Goal: Check status: Check status

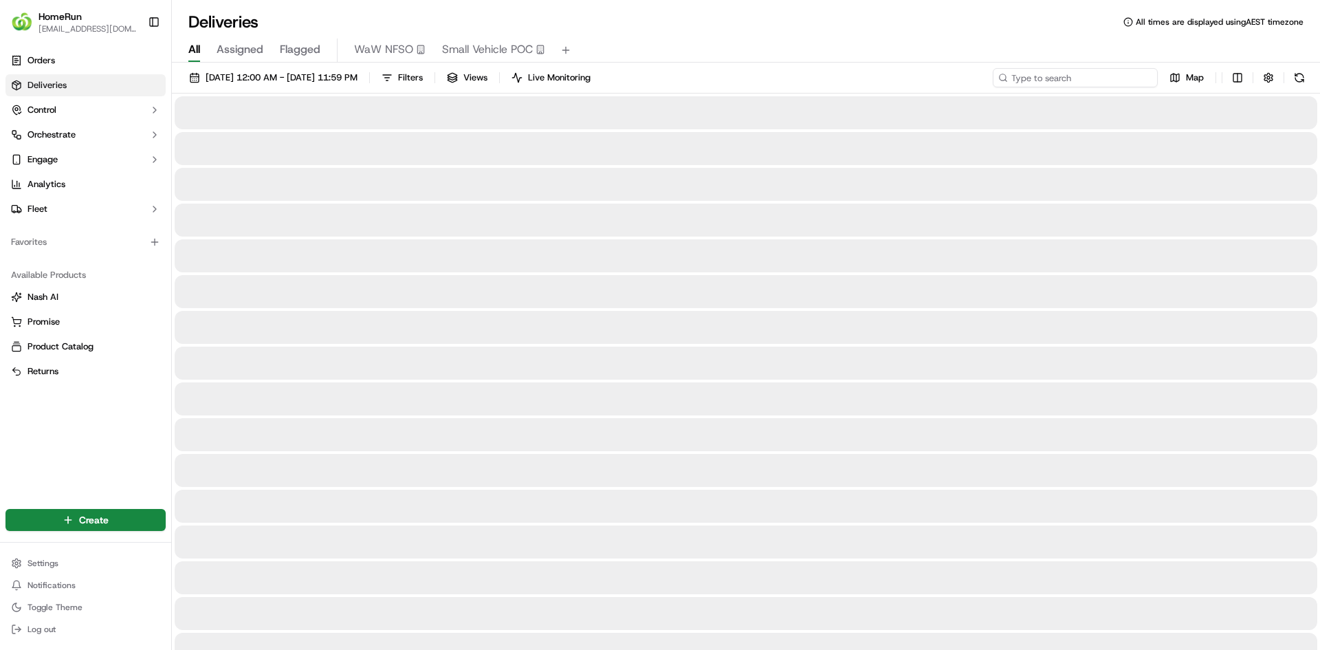
click at [1098, 76] on input at bounding box center [1075, 77] width 165 height 19
paste input "262469016"
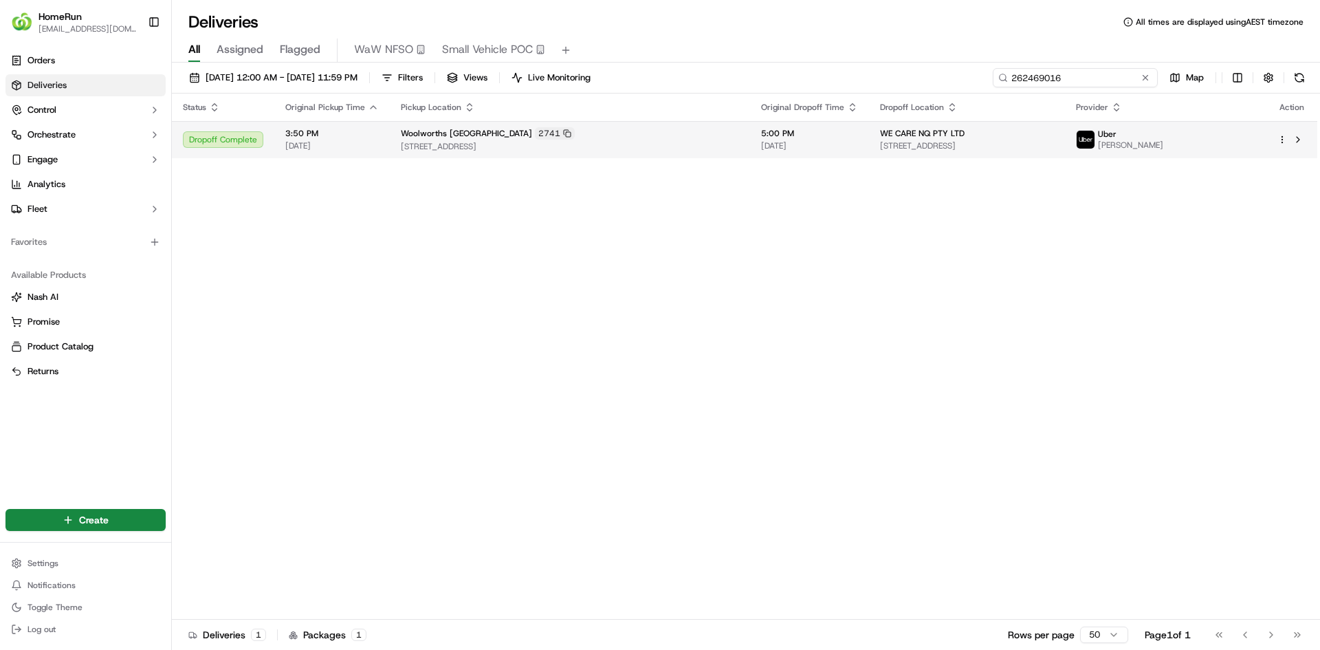
type input "262469016"
click at [626, 135] on div "Woolworths Townsville City Arcade 2741" at bounding box center [570, 133] width 338 height 12
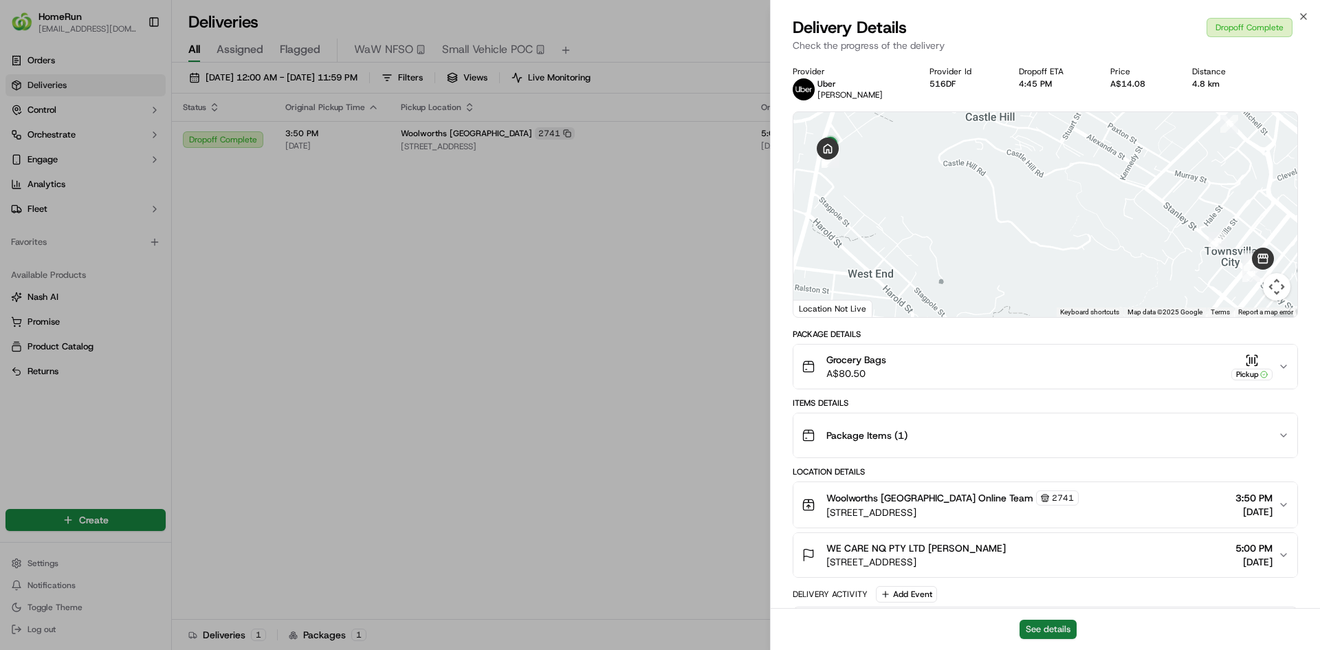
click at [1049, 632] on button "See details" at bounding box center [1048, 629] width 57 height 19
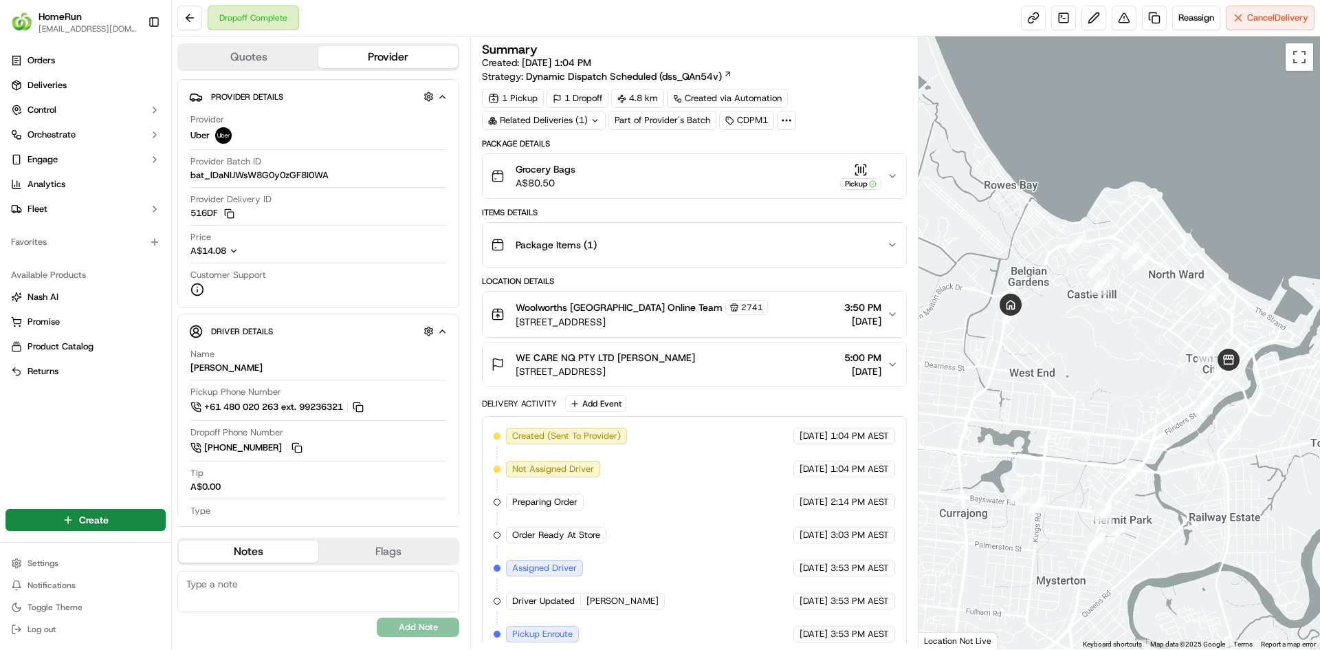
scroll to position [210, 0]
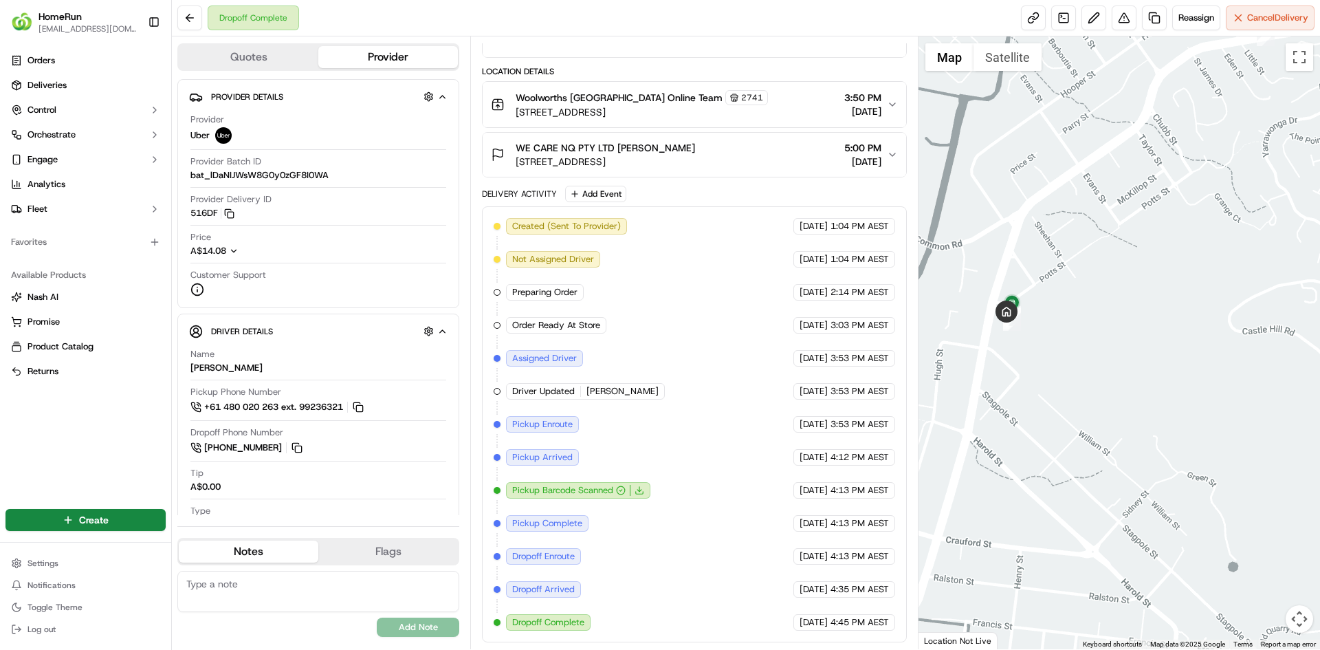
drag, startPoint x: 1019, startPoint y: 345, endPoint x: 1041, endPoint y: 390, distance: 50.1
click at [1041, 390] on div at bounding box center [1120, 342] width 402 height 613
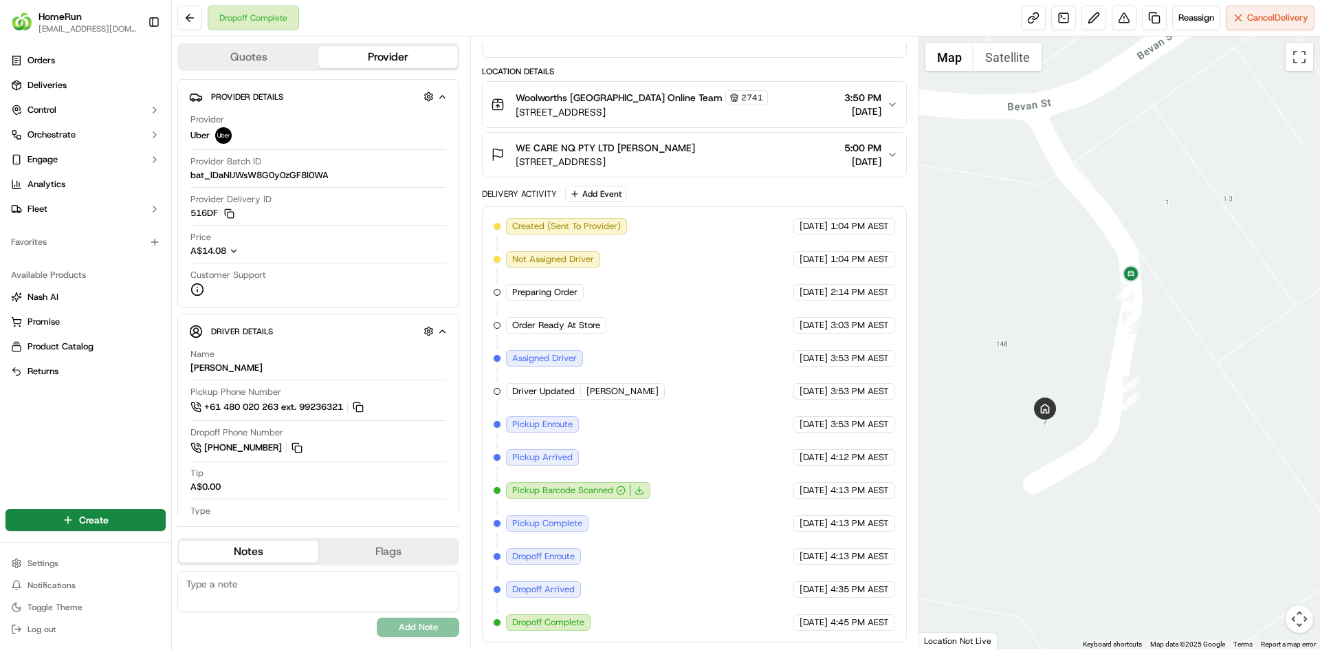
drag, startPoint x: 998, startPoint y: 428, endPoint x: 1075, endPoint y: 374, distance: 93.9
click at [1075, 374] on div at bounding box center [1120, 342] width 402 height 613
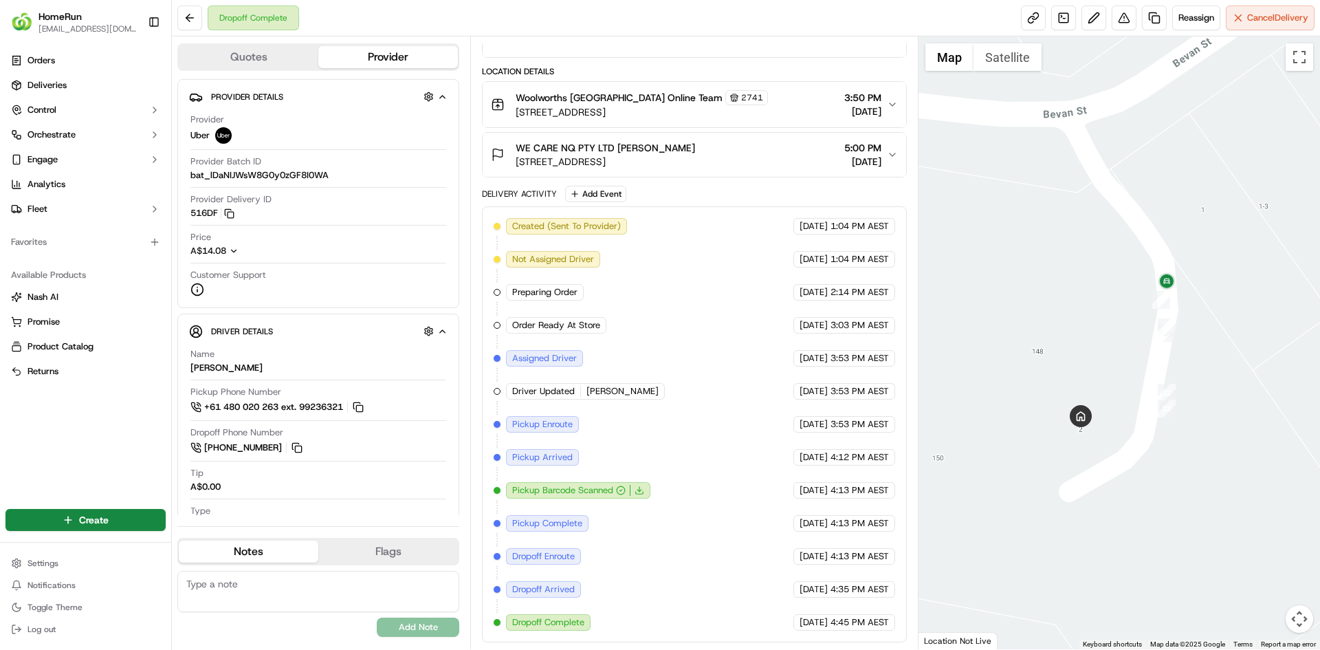
drag, startPoint x: 1087, startPoint y: 427, endPoint x: 1131, endPoint y: 436, distance: 44.9
click at [1131, 436] on div at bounding box center [1120, 342] width 402 height 613
